Goal: Check status: Check status

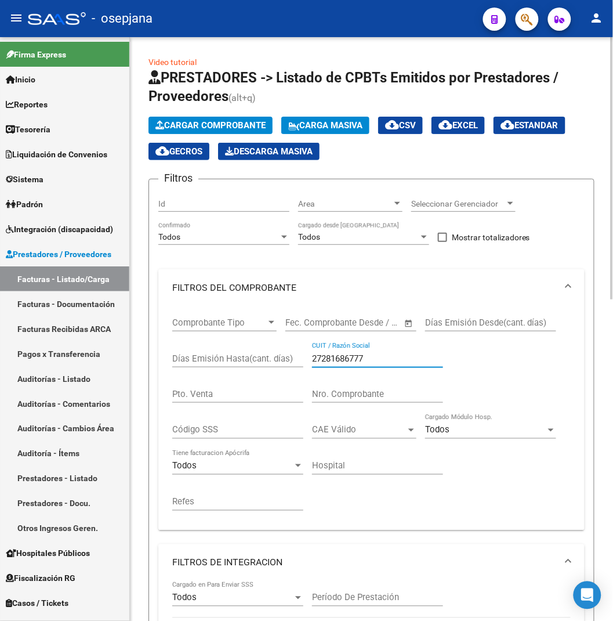
click at [284, 361] on div "Comprobante Tipo Comprobante Tipo Fecha inicio – Fecha fin Fec. Comprobante Des…" at bounding box center [371, 413] width 398 height 215
paste input "3-38553703-4"
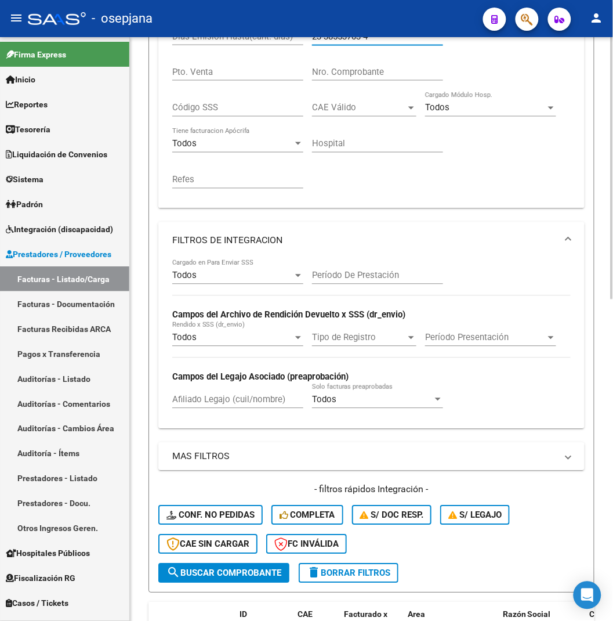
scroll to position [580, 0]
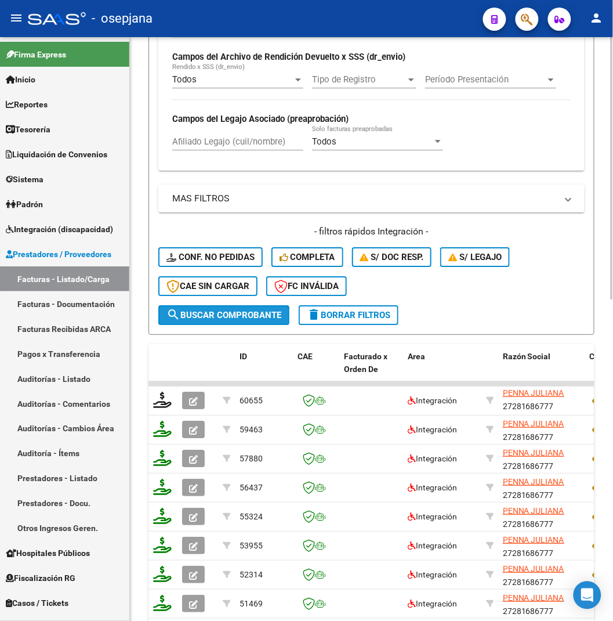
click at [242, 315] on span "search Buscar Comprobante" at bounding box center [223, 315] width 115 height 10
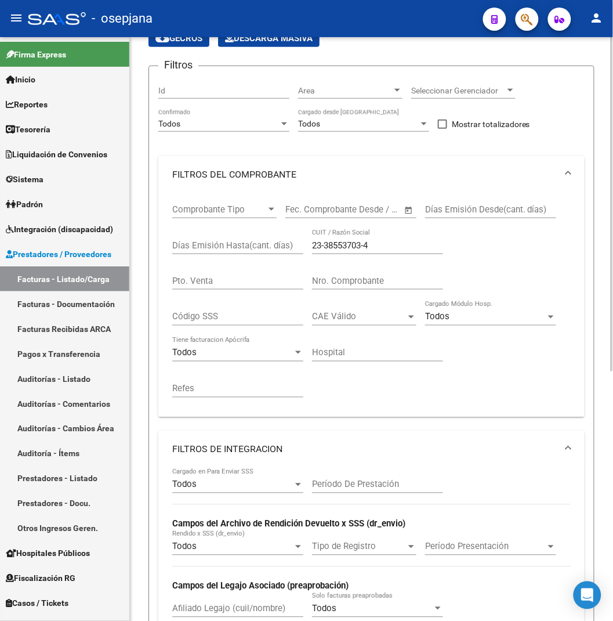
scroll to position [49, 0]
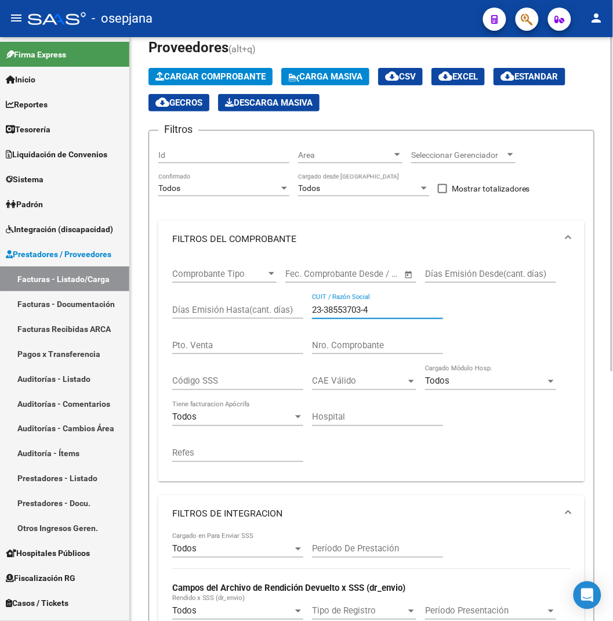
click at [326, 306] on input "23-38553703-4" at bounding box center [377, 309] width 131 height 10
click at [364, 309] on input "2338553703-4" at bounding box center [377, 309] width 131 height 10
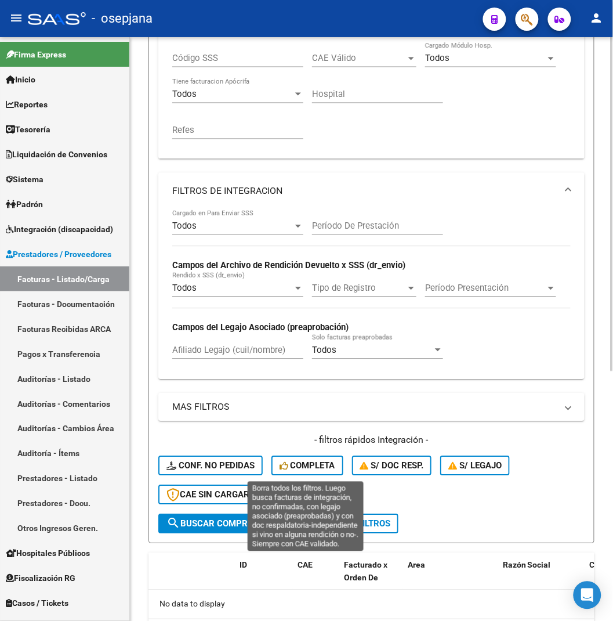
scroll to position [435, 0]
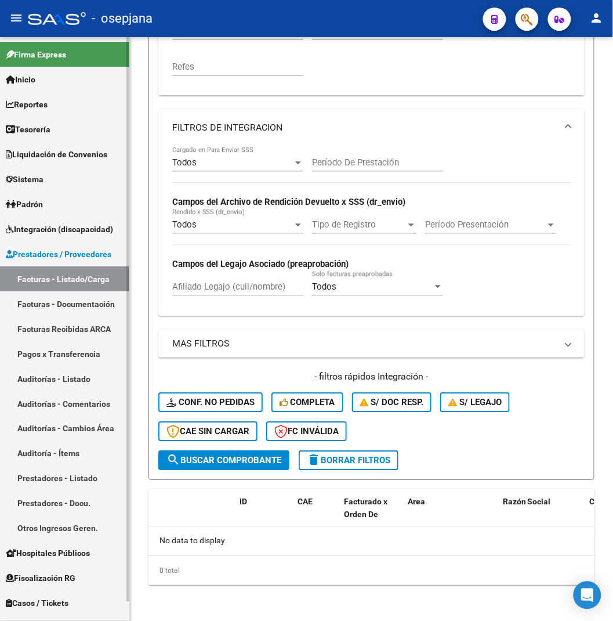
type input "23385537034"
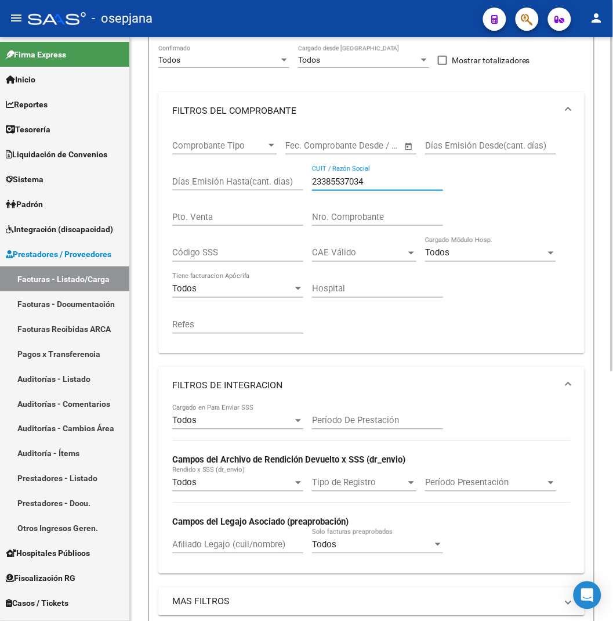
scroll to position [241, 0]
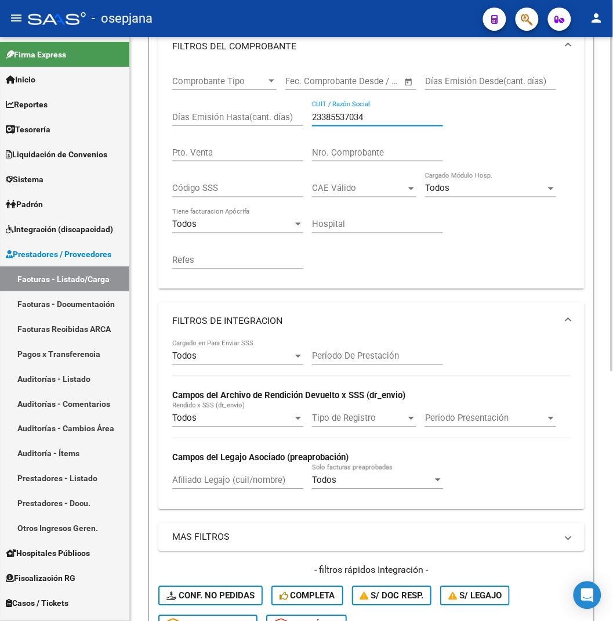
click at [380, 116] on input "23385537034" at bounding box center [377, 117] width 131 height 10
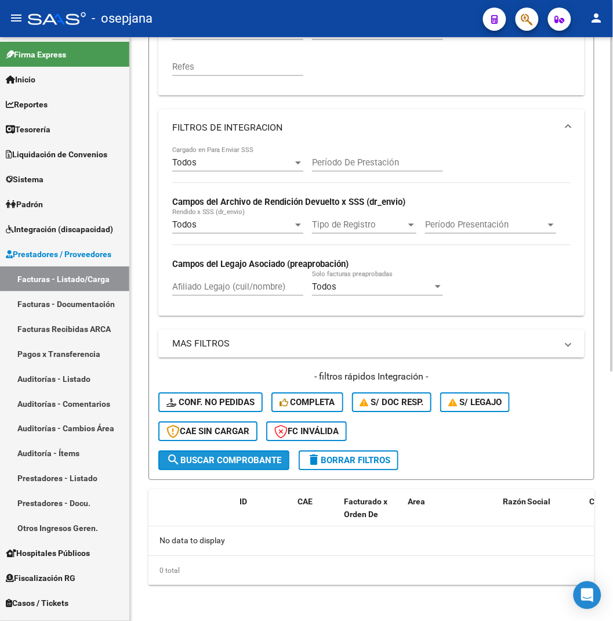
click at [228, 451] on button "search Buscar Comprobante" at bounding box center [223, 460] width 131 height 20
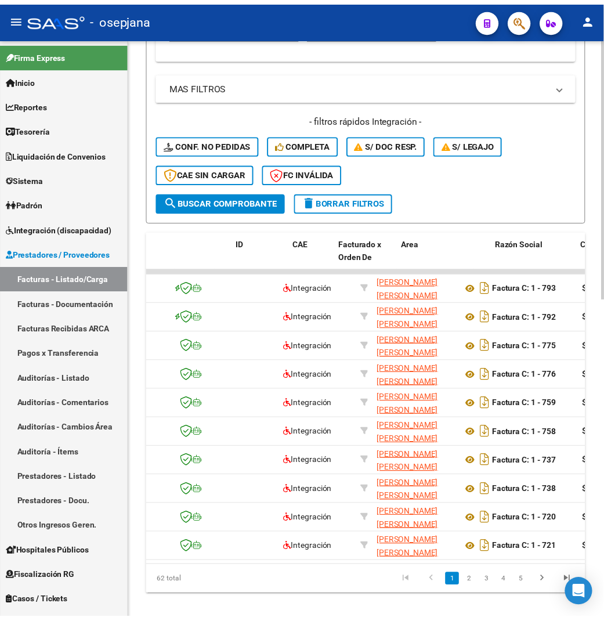
scroll to position [0, 0]
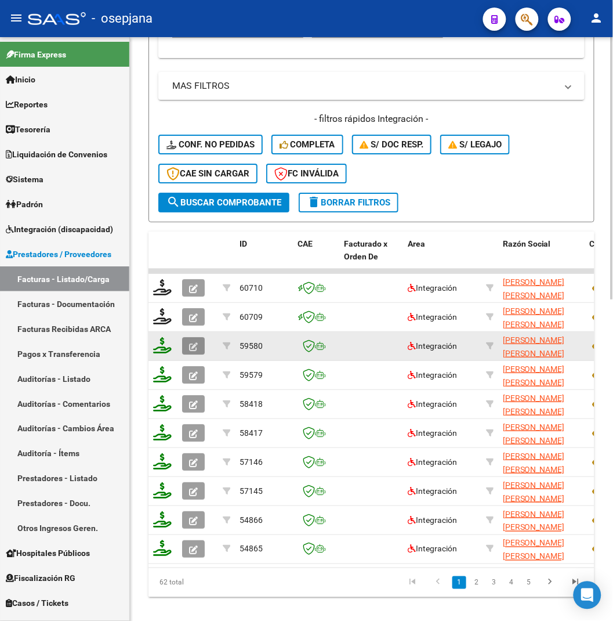
click at [193, 347] on icon "button" at bounding box center [193, 346] width 9 height 9
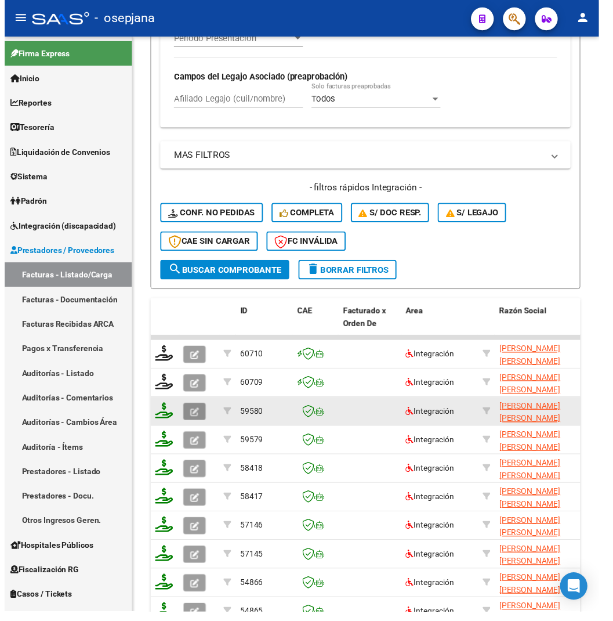
scroll to position [764, 0]
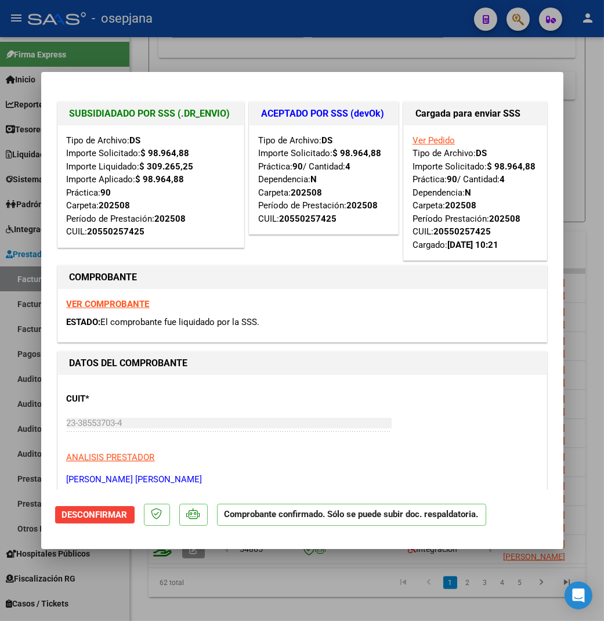
click at [248, 30] on div at bounding box center [302, 310] width 604 height 621
type input "$ 0,00"
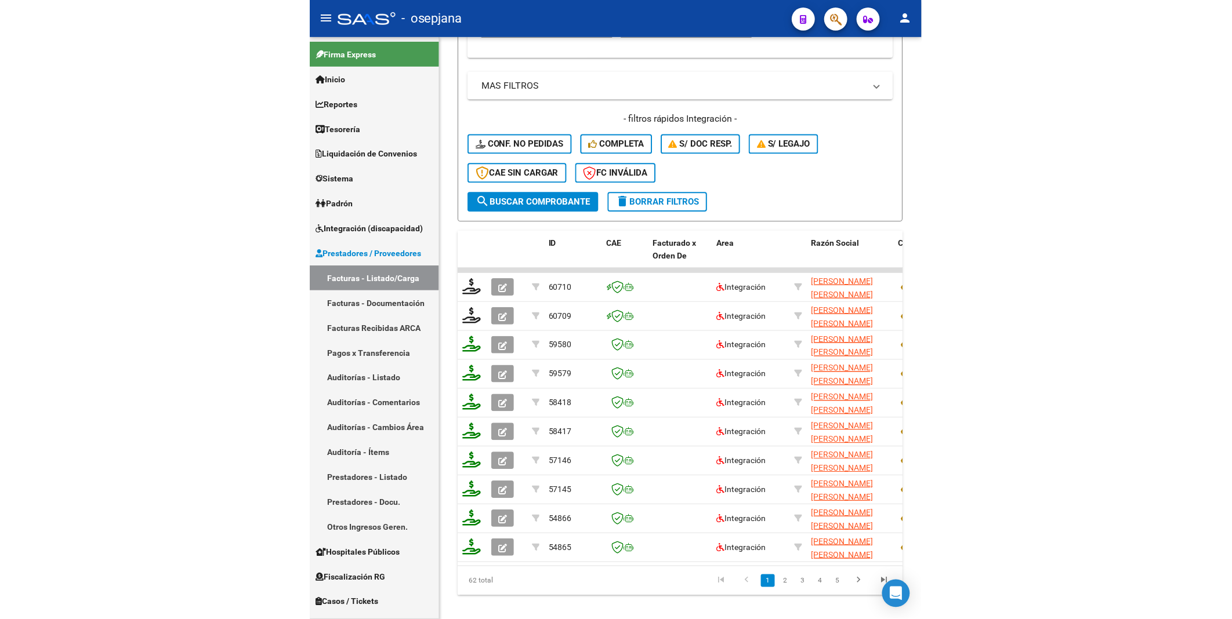
scroll to position [476, 0]
